Goal: Information Seeking & Learning: Learn about a topic

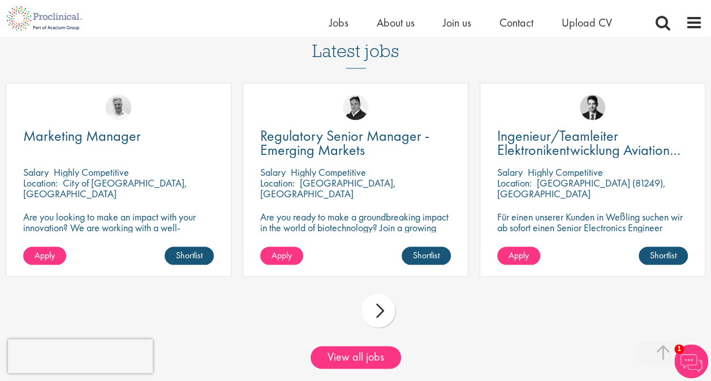
scroll to position [962, 0]
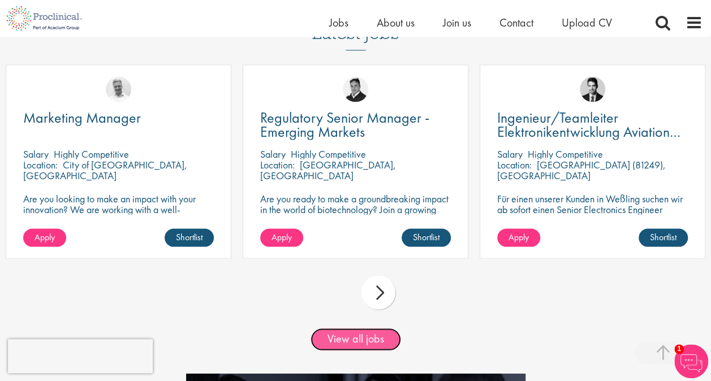
click at [352, 350] on link "View all jobs" at bounding box center [356, 339] width 90 height 23
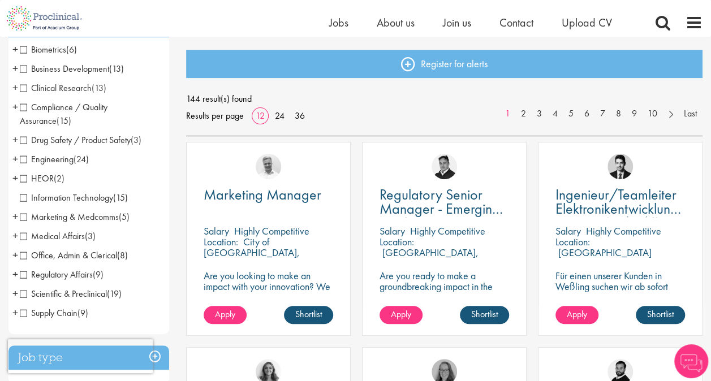
click at [24, 72] on span "Business Development" at bounding box center [64, 69] width 89 height 12
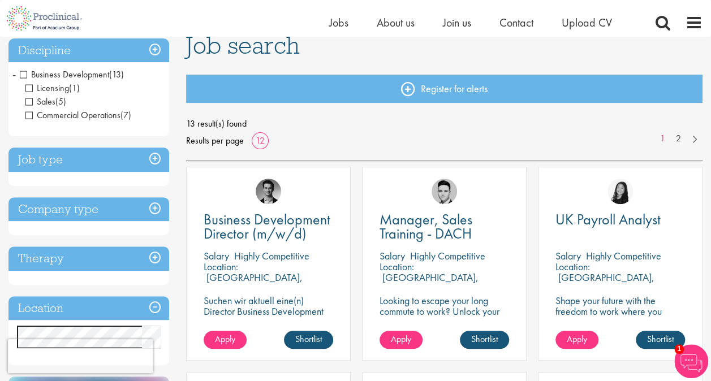
scroll to position [170, 0]
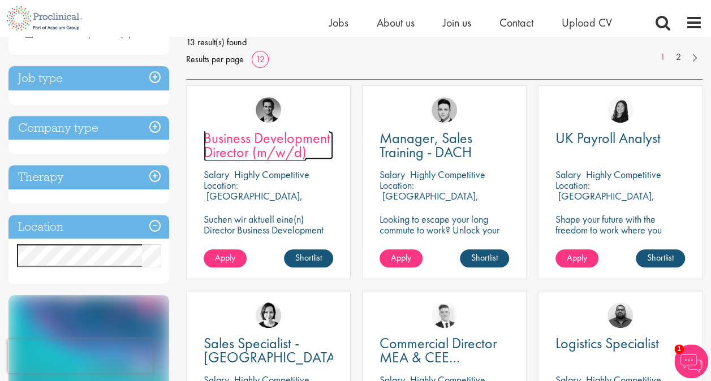
click at [274, 146] on span "Business Development Director (m/w/d)" at bounding box center [267, 144] width 127 height 33
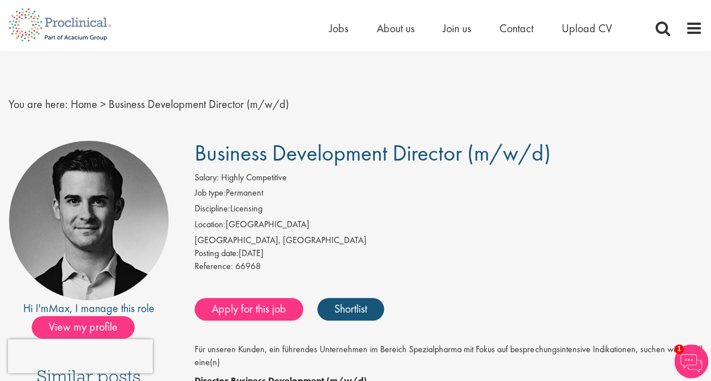
drag, startPoint x: 192, startPoint y: 188, endPoint x: 263, endPoint y: 196, distance: 71.1
click at [263, 196] on div "Salary: Highly Competitive Job type: Permanent Discipline: Licensing Location: …" at bounding box center [448, 223] width 525 height 105
drag, startPoint x: 263, startPoint y: 196, endPoint x: 273, endPoint y: 196, distance: 9.6
click at [273, 196] on li "Job type: Permanent" at bounding box center [449, 195] width 508 height 16
drag, startPoint x: 288, startPoint y: 208, endPoint x: 186, endPoint y: 213, distance: 101.9
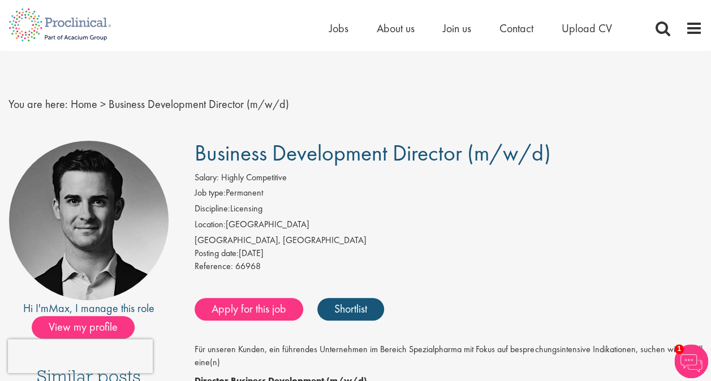
click at [186, 213] on div "Salary: Highly Competitive Job type: Permanent Discipline: Licensing Location: …" at bounding box center [448, 223] width 525 height 105
drag, startPoint x: 186, startPoint y: 213, endPoint x: 256, endPoint y: 228, distance: 71.2
click at [256, 228] on li "Location: Germany" at bounding box center [449, 226] width 508 height 16
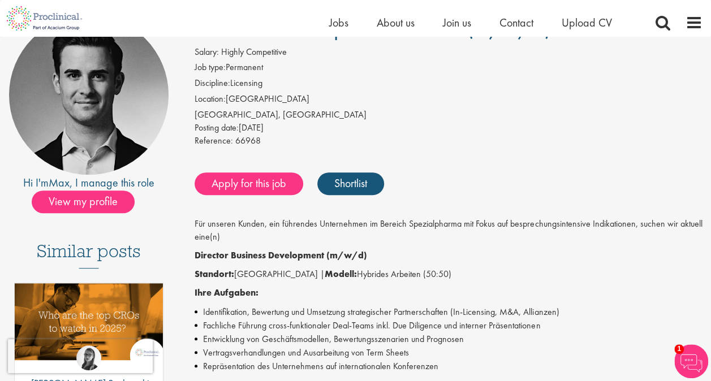
scroll to position [113, 0]
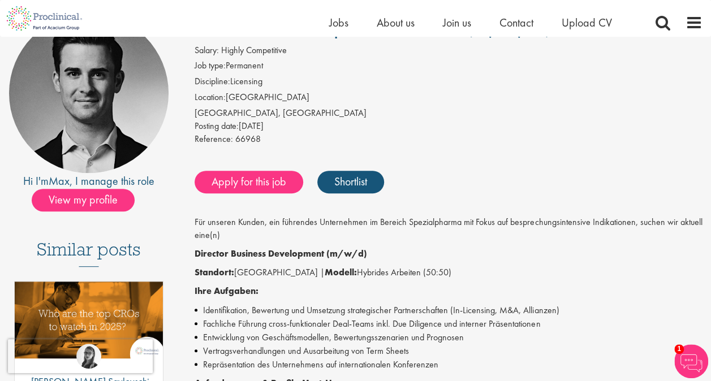
drag, startPoint x: 203, startPoint y: 131, endPoint x: 272, endPoint y: 133, distance: 69.0
click at [272, 133] on div "Salary: Highly Competitive Job type: Permanent Discipline: Licensing Location: …" at bounding box center [448, 96] width 525 height 105
click at [275, 135] on div "Reference: 66968" at bounding box center [449, 141] width 508 height 16
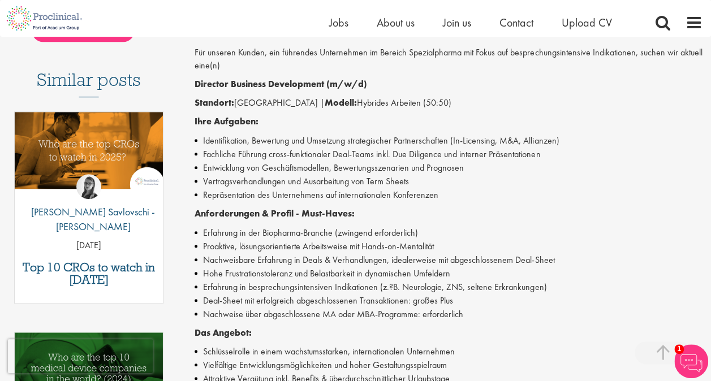
scroll to position [339, 0]
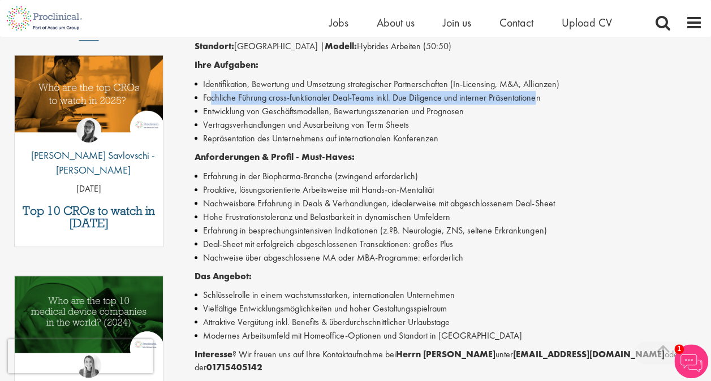
drag, startPoint x: 211, startPoint y: 98, endPoint x: 535, endPoint y: 104, distance: 324.1
click at [535, 104] on li "Fachliche Führung cross-funktionaler Deal-Teams inkl. Due Diligence und interne…" at bounding box center [449, 98] width 508 height 14
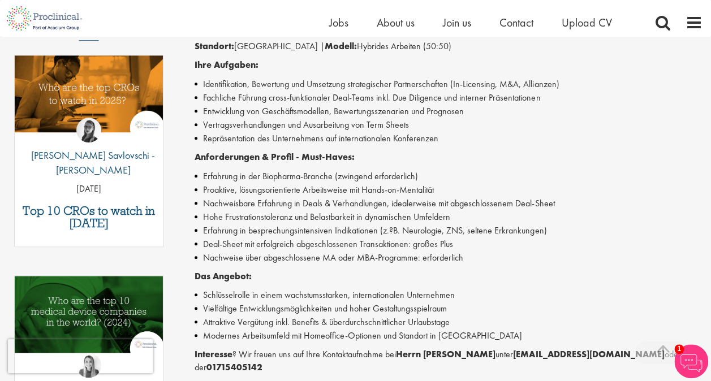
drag, startPoint x: 535, startPoint y: 104, endPoint x: 465, endPoint y: 130, distance: 75.0
click at [467, 130] on li "Vertragsverhandlungen und Ausarbeitung von Term Sheets" at bounding box center [449, 125] width 508 height 14
drag, startPoint x: 203, startPoint y: 112, endPoint x: 460, endPoint y: 117, distance: 257.4
click at [460, 117] on li "Entwicklung von Geschäftsmodellen, Bewertungsszenarien und Prognosen" at bounding box center [449, 112] width 508 height 14
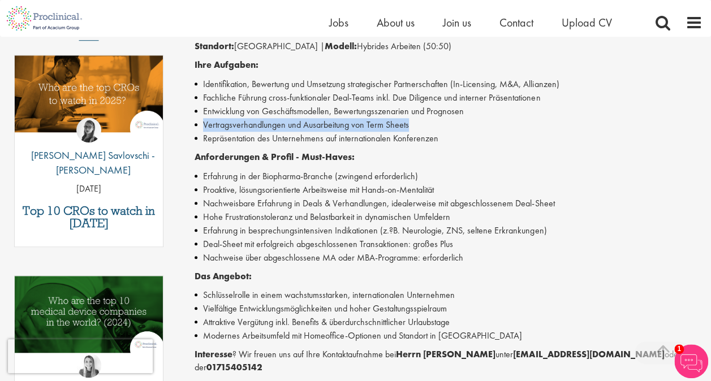
drag, startPoint x: 199, startPoint y: 123, endPoint x: 408, endPoint y: 126, distance: 209.9
click at [408, 126] on li "Vertragsverhandlungen und Ausarbeitung von Term Sheets" at bounding box center [449, 125] width 508 height 14
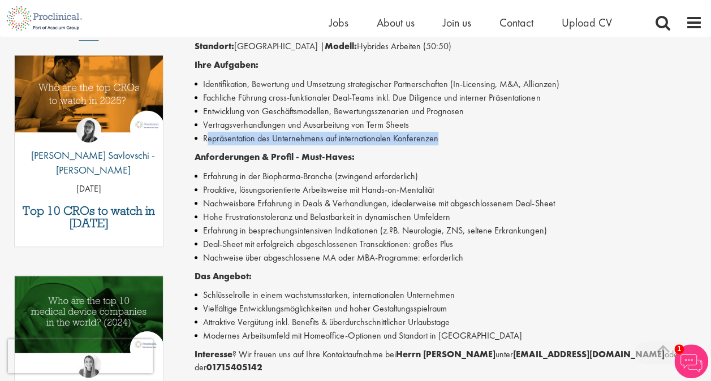
drag, startPoint x: 207, startPoint y: 138, endPoint x: 442, endPoint y: 145, distance: 235.4
click at [442, 145] on li "Repräsentation des Unternehmens auf internationalen Konferenzen" at bounding box center [449, 139] width 508 height 14
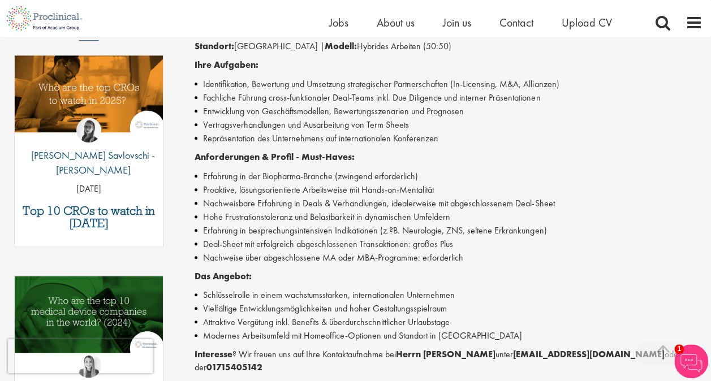
drag, startPoint x: 442, startPoint y: 145, endPoint x: 439, endPoint y: 150, distance: 5.8
click at [439, 150] on div "Für unseren Kunden, ein führendes Unternehmen im Bereich Spezialpharma mit Foku…" at bounding box center [449, 207] width 508 height 434
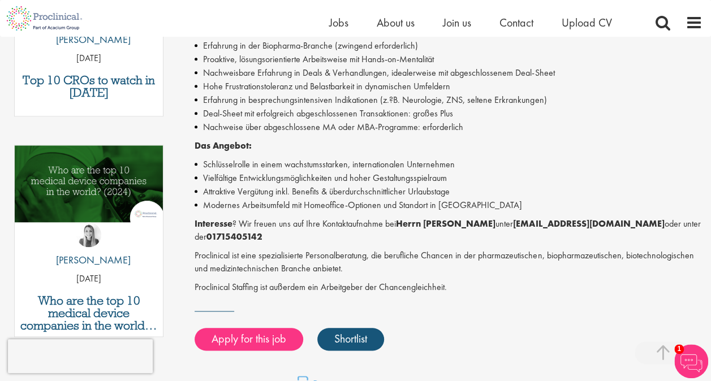
scroll to position [452, 0]
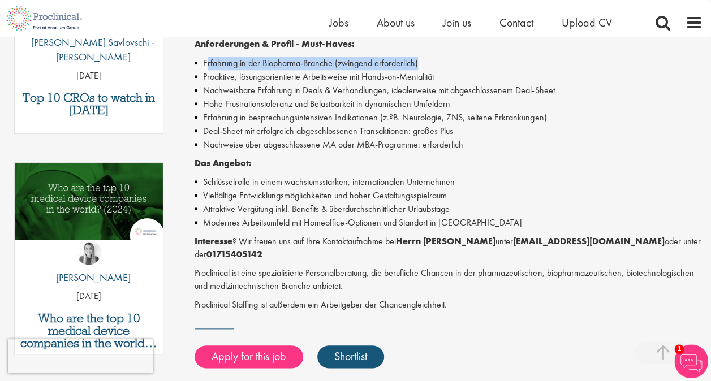
drag, startPoint x: 208, startPoint y: 63, endPoint x: 429, endPoint y: 68, distance: 221.2
click at [429, 68] on li "Erfahrung in der Biopharma-Branche (zwingend erforderlich)" at bounding box center [449, 64] width 508 height 14
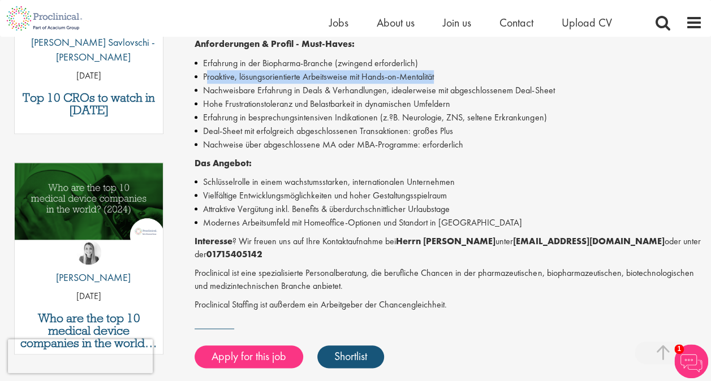
drag, startPoint x: 206, startPoint y: 79, endPoint x: 441, endPoint y: 81, distance: 235.3
click at [441, 81] on li "Proaktive, lösungsorientierte Arbeitsweise mit Hands-on-Mentalität" at bounding box center [449, 77] width 508 height 14
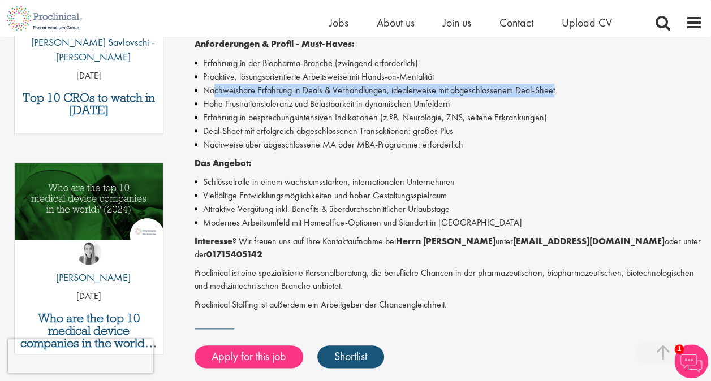
drag, startPoint x: 215, startPoint y: 92, endPoint x: 554, endPoint y: 94, distance: 339.4
click at [554, 94] on li "Nachweisbare Erfahrung in Deals & Verhandlungen, idealerweise mit abgeschlossen…" at bounding box center [449, 91] width 508 height 14
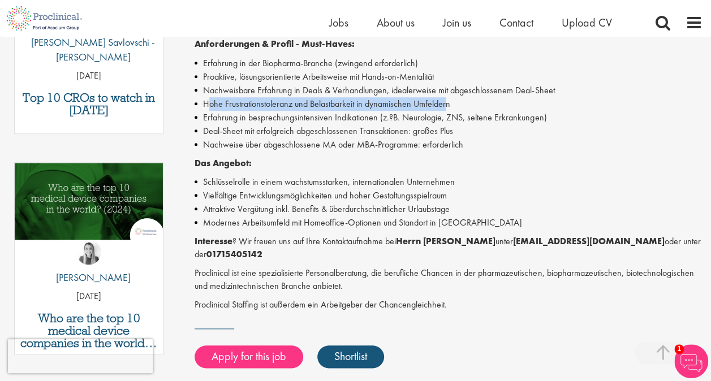
drag, startPoint x: 210, startPoint y: 103, endPoint x: 447, endPoint y: 106, distance: 236.5
click at [447, 106] on li "Hohe Frustrationstoleranz und Belastbarkeit in dynamischen Umfeldern" at bounding box center [449, 104] width 508 height 14
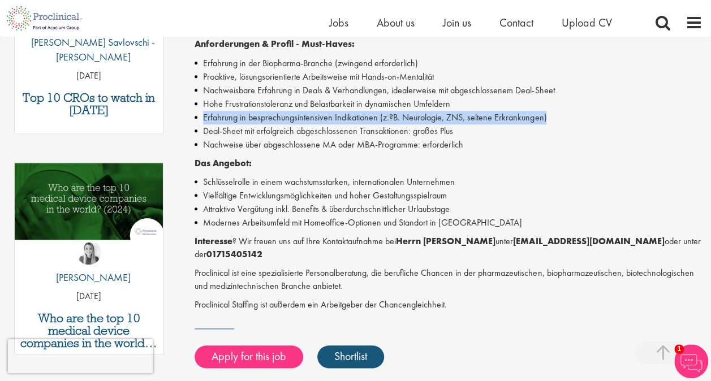
drag, startPoint x: 205, startPoint y: 119, endPoint x: 546, endPoint y: 122, distance: 341.6
click at [546, 122] on li "Erfahrung in besprechungsintensiven Indikationen (z.?B. Neurologie, ZNS, selten…" at bounding box center [449, 118] width 508 height 14
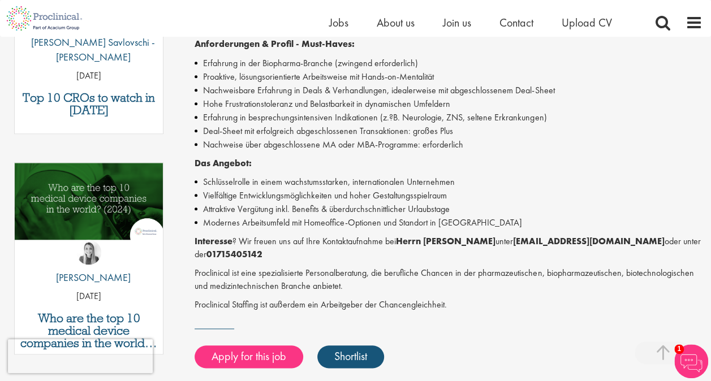
drag, startPoint x: 546, startPoint y: 122, endPoint x: 488, endPoint y: 138, distance: 60.5
click at [489, 139] on li "Nachweise über abgeschlossene MA oder MBA-Programme: erforderlich" at bounding box center [449, 145] width 508 height 14
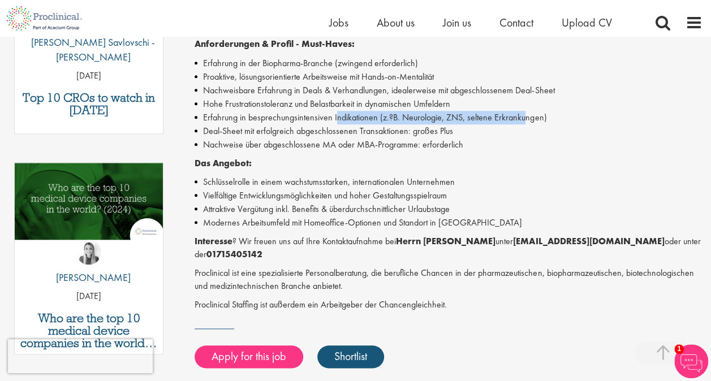
drag, startPoint x: 334, startPoint y: 118, endPoint x: 523, endPoint y: 117, distance: 188.9
click at [523, 117] on li "Erfahrung in besprechungsintensiven Indikationen (z.?B. Neurologie, ZNS, selten…" at bounding box center [449, 118] width 508 height 14
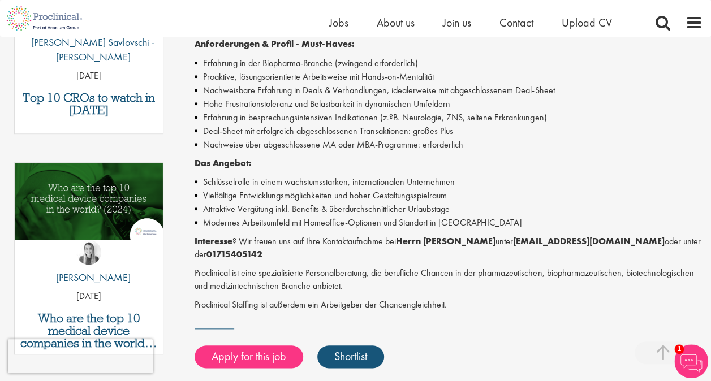
drag, startPoint x: 523, startPoint y: 117, endPoint x: 517, endPoint y: 129, distance: 13.4
click at [517, 129] on li "Deal-Sheet mit erfolgreich abgeschlossenen Transaktionen: großes Plus" at bounding box center [449, 131] width 508 height 14
click at [452, 115] on li "Erfahrung in besprechungsintensiven Indikationen (z.?B. Neurologie, ZNS, selten…" at bounding box center [449, 118] width 508 height 14
drag, startPoint x: 536, startPoint y: 121, endPoint x: 189, endPoint y: 124, distance: 346.7
click at [189, 124] on div "Business Development Director (m/w/d) Salary: Highly Competitive Job type: Perm…" at bounding box center [444, 70] width 533 height 792
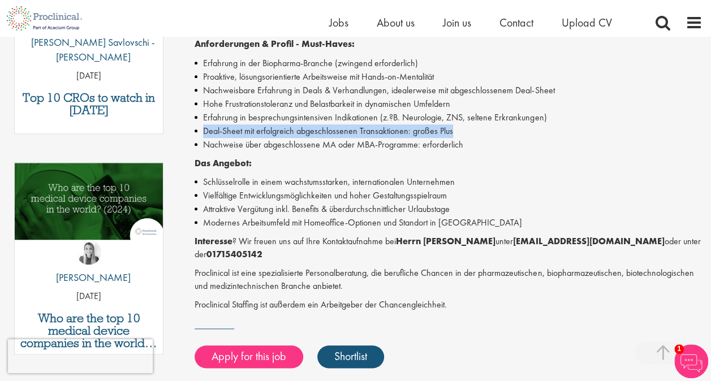
drag, startPoint x: 451, startPoint y: 131, endPoint x: 200, endPoint y: 133, distance: 251.1
click at [200, 133] on li "Deal-Sheet mit erfolgreich abgeschlossenen Transaktionen: großes Plus" at bounding box center [449, 131] width 508 height 14
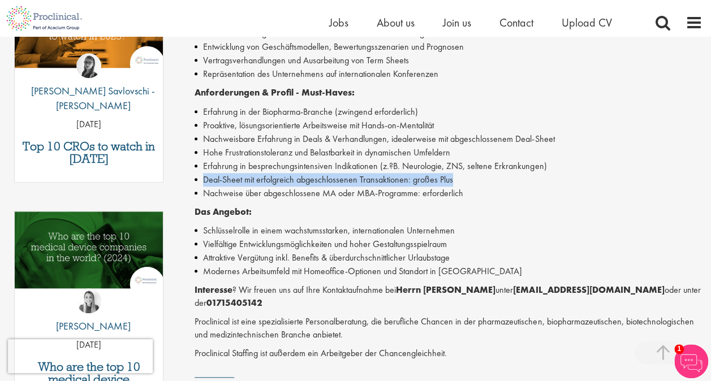
scroll to position [396, 0]
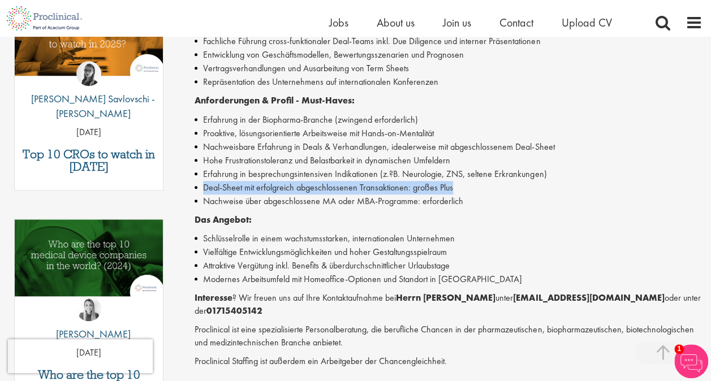
click at [224, 186] on li "Deal-Sheet mit erfolgreich abgeschlossenen Transaktionen: großes Plus" at bounding box center [449, 188] width 508 height 14
click at [214, 181] on li "Deal-Sheet mit erfolgreich abgeschlossenen Transaktionen: großes Plus" at bounding box center [449, 188] width 508 height 14
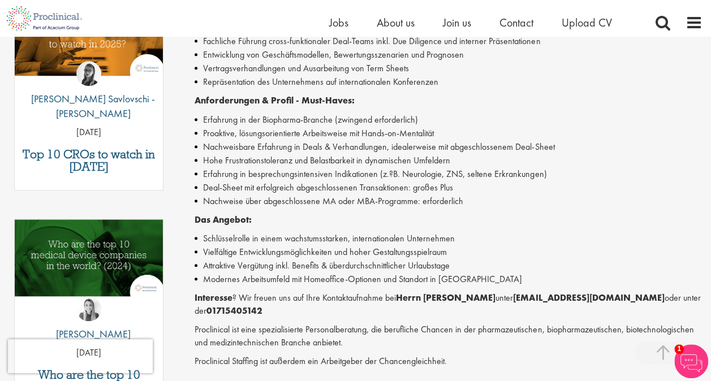
click at [216, 174] on li "Erfahrung in besprechungsintensiven Indikationen (z.?B. Neurologie, ZNS, selten…" at bounding box center [449, 174] width 508 height 14
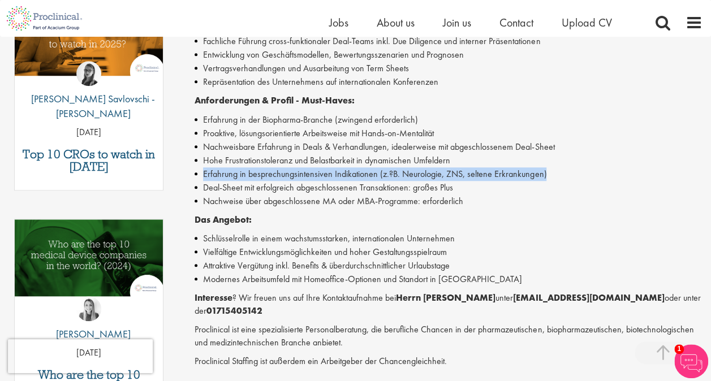
drag, startPoint x: 205, startPoint y: 170, endPoint x: 552, endPoint y: 175, distance: 347.3
click at [552, 175] on li "Erfahrung in besprechungsintensiven Indikationen (z.?B. Neurologie, ZNS, selten…" at bounding box center [449, 174] width 508 height 14
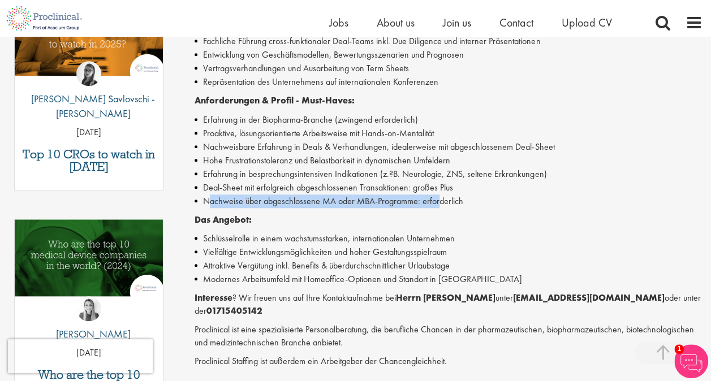
drag, startPoint x: 207, startPoint y: 200, endPoint x: 439, endPoint y: 198, distance: 231.9
click at [438, 198] on li "Nachweise über abgeschlossene MA oder MBA-Programme: erforderlich" at bounding box center [449, 202] width 508 height 14
drag, startPoint x: 439, startPoint y: 198, endPoint x: 360, endPoint y: 223, distance: 83.0
click at [360, 223] on p "Das Angebot:" at bounding box center [449, 220] width 508 height 13
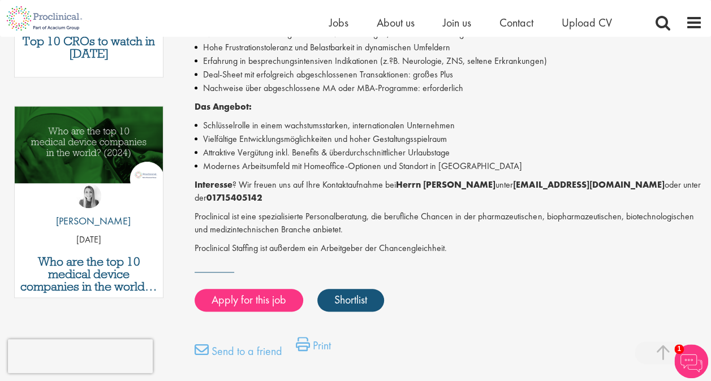
scroll to position [452, 0]
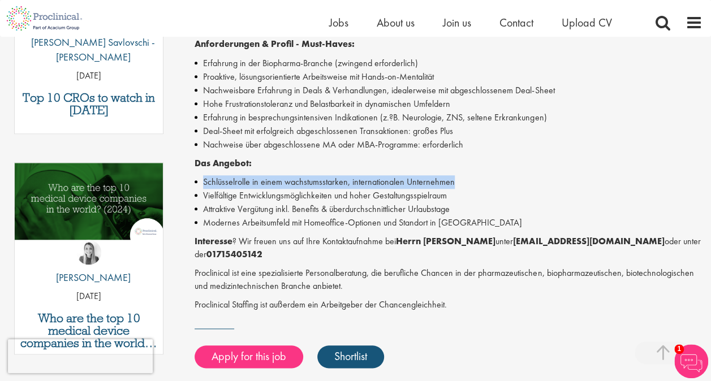
drag, startPoint x: 196, startPoint y: 183, endPoint x: 469, endPoint y: 187, distance: 273.2
click at [470, 186] on li "Schlüsselrolle in einem wachstumsstarken, internationalen Unternehmen" at bounding box center [449, 182] width 508 height 14
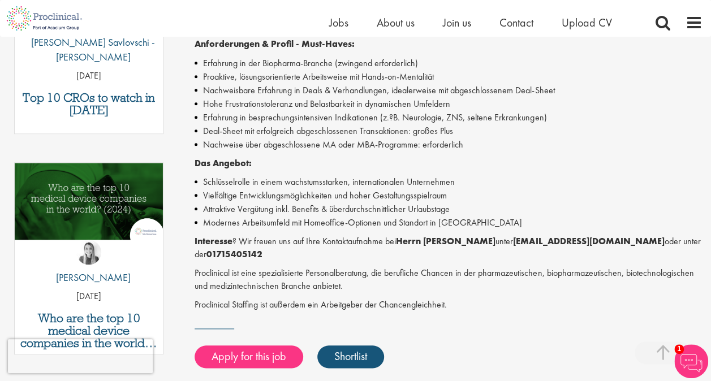
drag, startPoint x: 469, startPoint y: 187, endPoint x: 453, endPoint y: 190, distance: 16.8
click at [455, 191] on li "Vielfältige Entwicklungsmöglichkeiten und hoher Gestaltungsspielraum" at bounding box center [449, 196] width 508 height 14
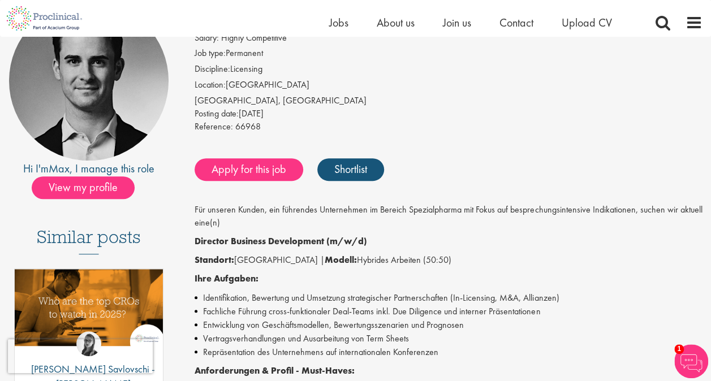
scroll to position [12, 0]
